Goal: Information Seeking & Learning: Learn about a topic

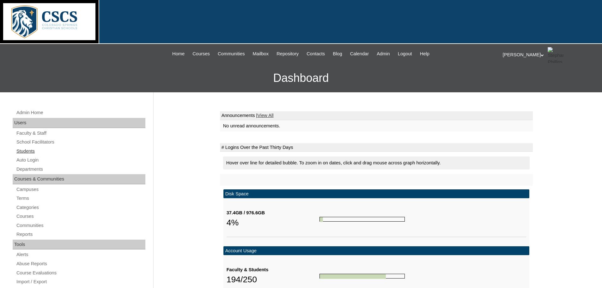
click at [29, 147] on link "Students" at bounding box center [80, 151] width 129 height 8
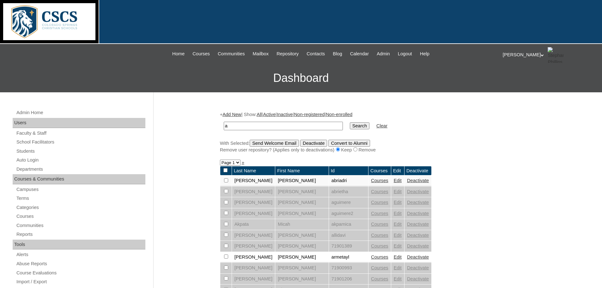
type input "a"
click at [371, 180] on link "Courses" at bounding box center [379, 180] width 17 height 5
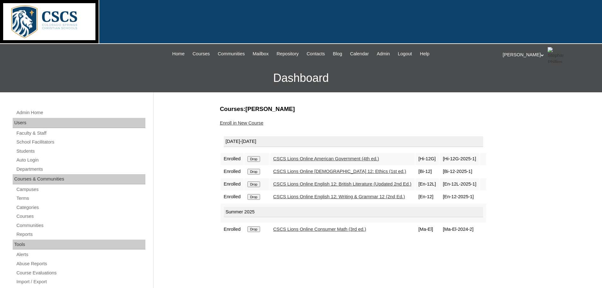
click at [293, 228] on link "CSCS Lions Online Consumer Math (3rd ed.)" at bounding box center [319, 228] width 93 height 5
click at [302, 195] on link "CSCS Lions Online English 12: Writing & Grammar 12 (2nd Ed.)" at bounding box center [339, 196] width 132 height 5
click at [318, 183] on link "CSCS Lions Online English 12: British Literature (Updated 2nd Ed.)" at bounding box center [342, 183] width 138 height 5
click at [326, 169] on link "CSCS Lions Online [DEMOGRAPHIC_DATA] 12: Ethics (1st ed.)" at bounding box center [339, 171] width 133 height 5
